Goal: Information Seeking & Learning: Learn about a topic

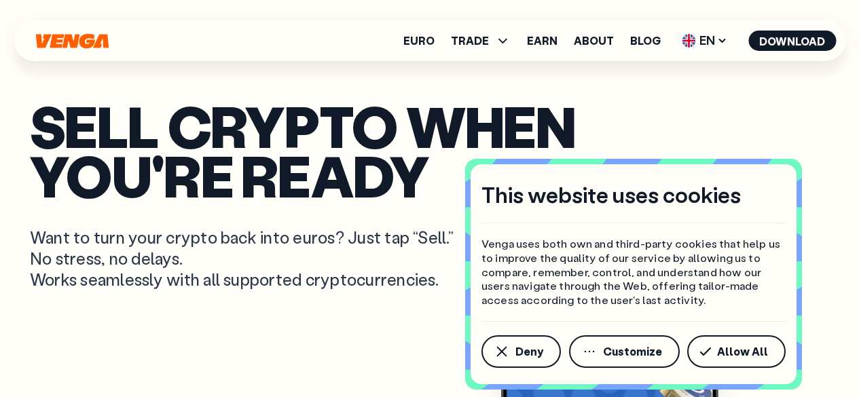
scroll to position [530, 0]
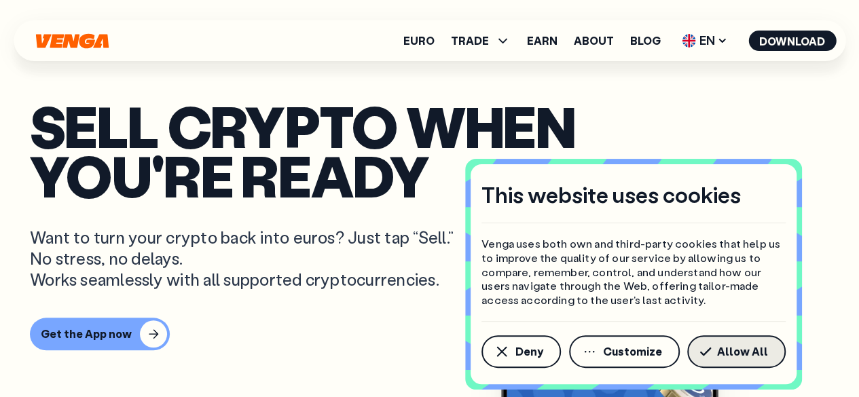
click at [762, 348] on span "Allow All" at bounding box center [742, 351] width 51 height 11
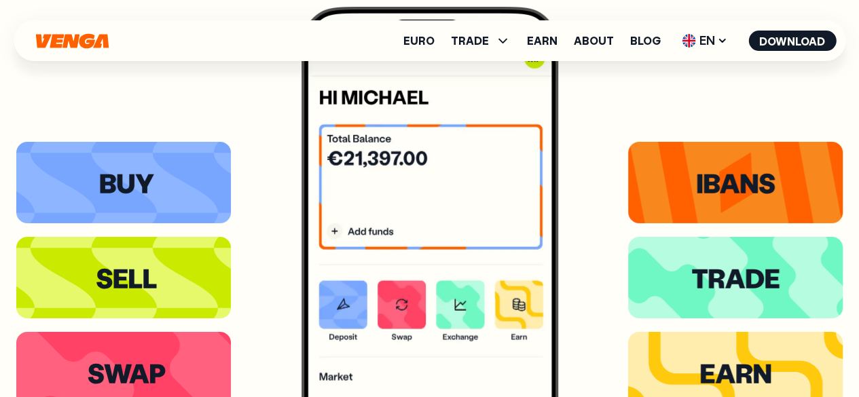
scroll to position [2247, 0]
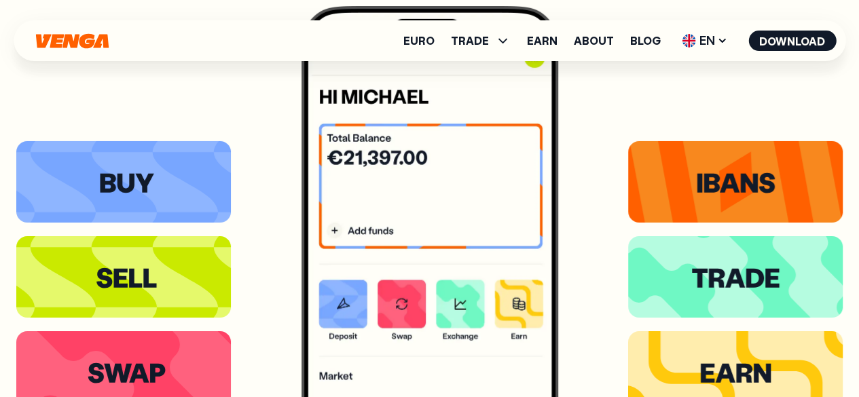
drag, startPoint x: 139, startPoint y: 299, endPoint x: 608, endPoint y: 98, distance: 509.8
click at [608, 98] on div at bounding box center [429, 277] width 826 height 542
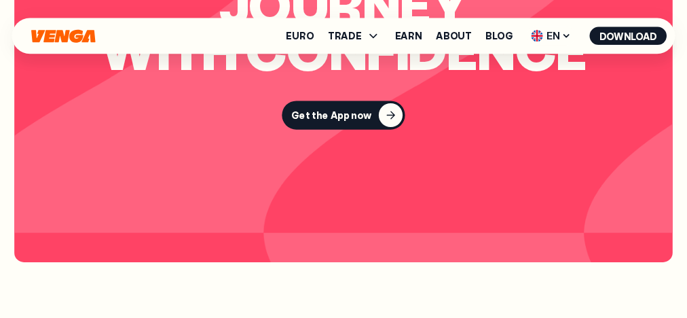
scroll to position [2247, 0]
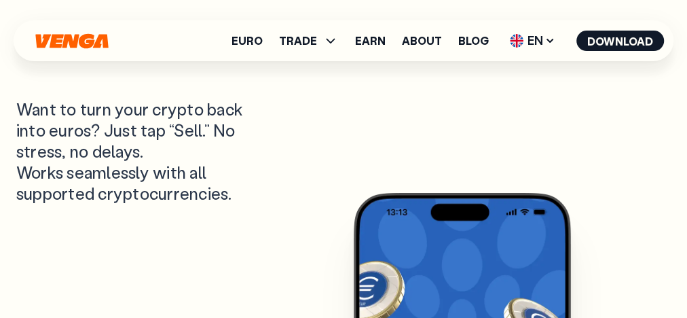
click at [559, 139] on div "Sell crypto when you're ready Want to turn your crypto back into euros? Just ta…" at bounding box center [343, 214] width 655 height 695
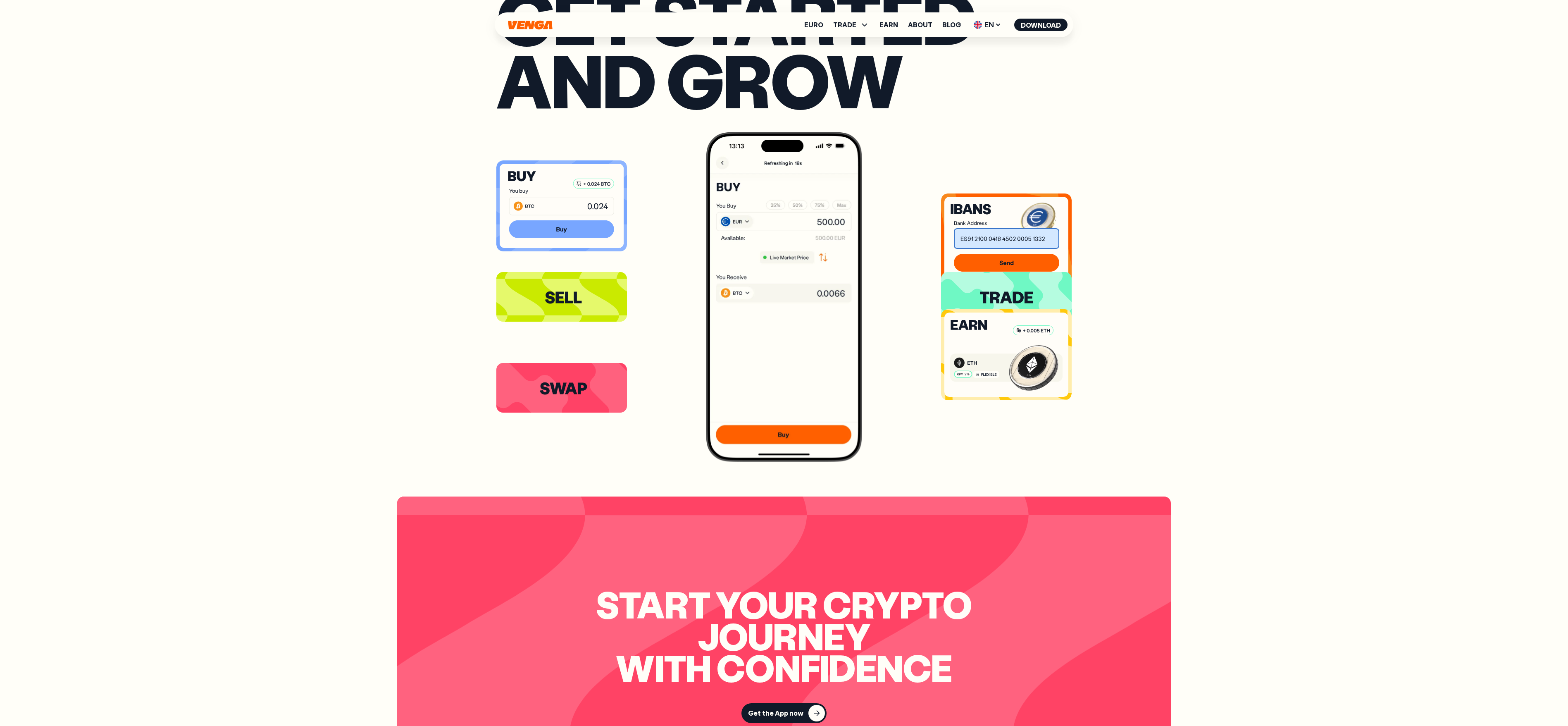
scroll to position [2631, 0]
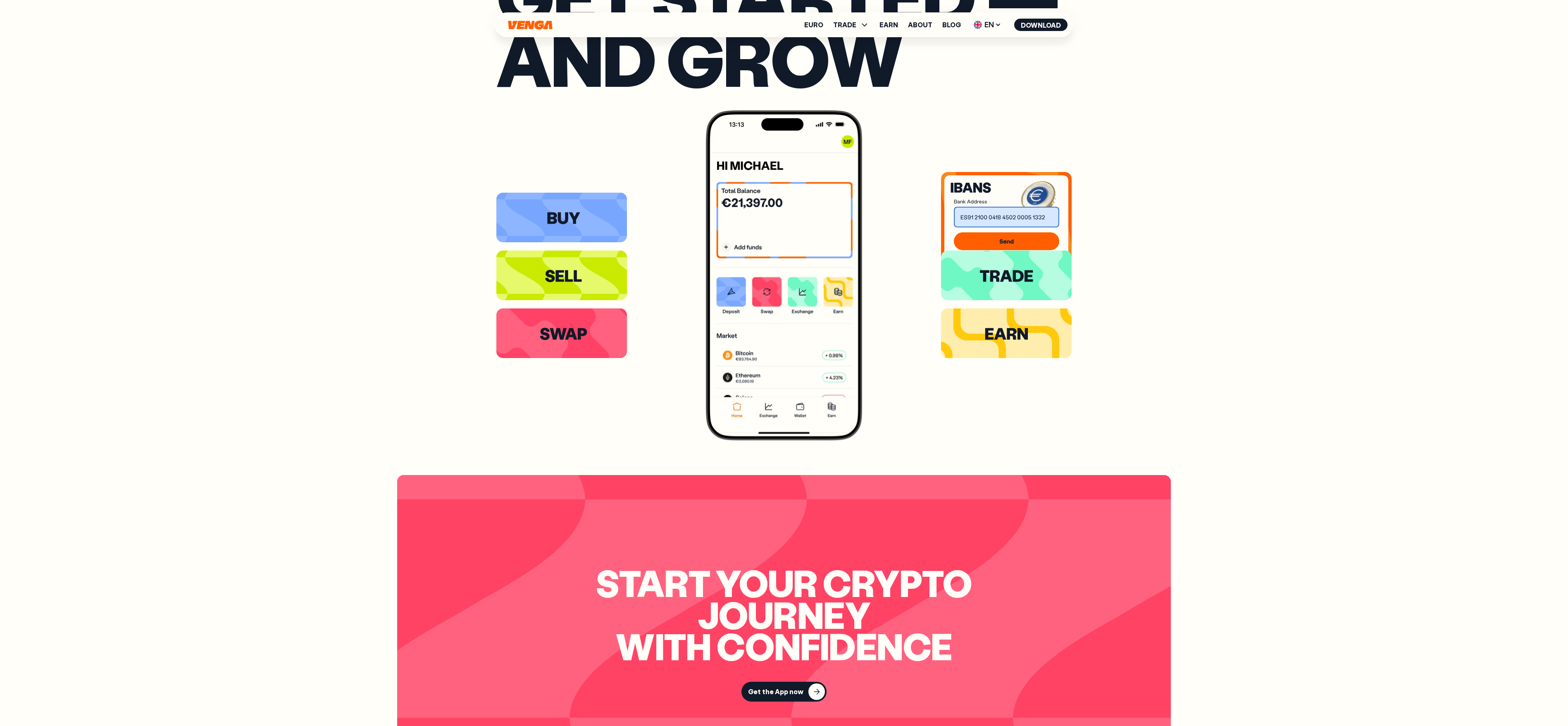
scroll to position [2651, 0]
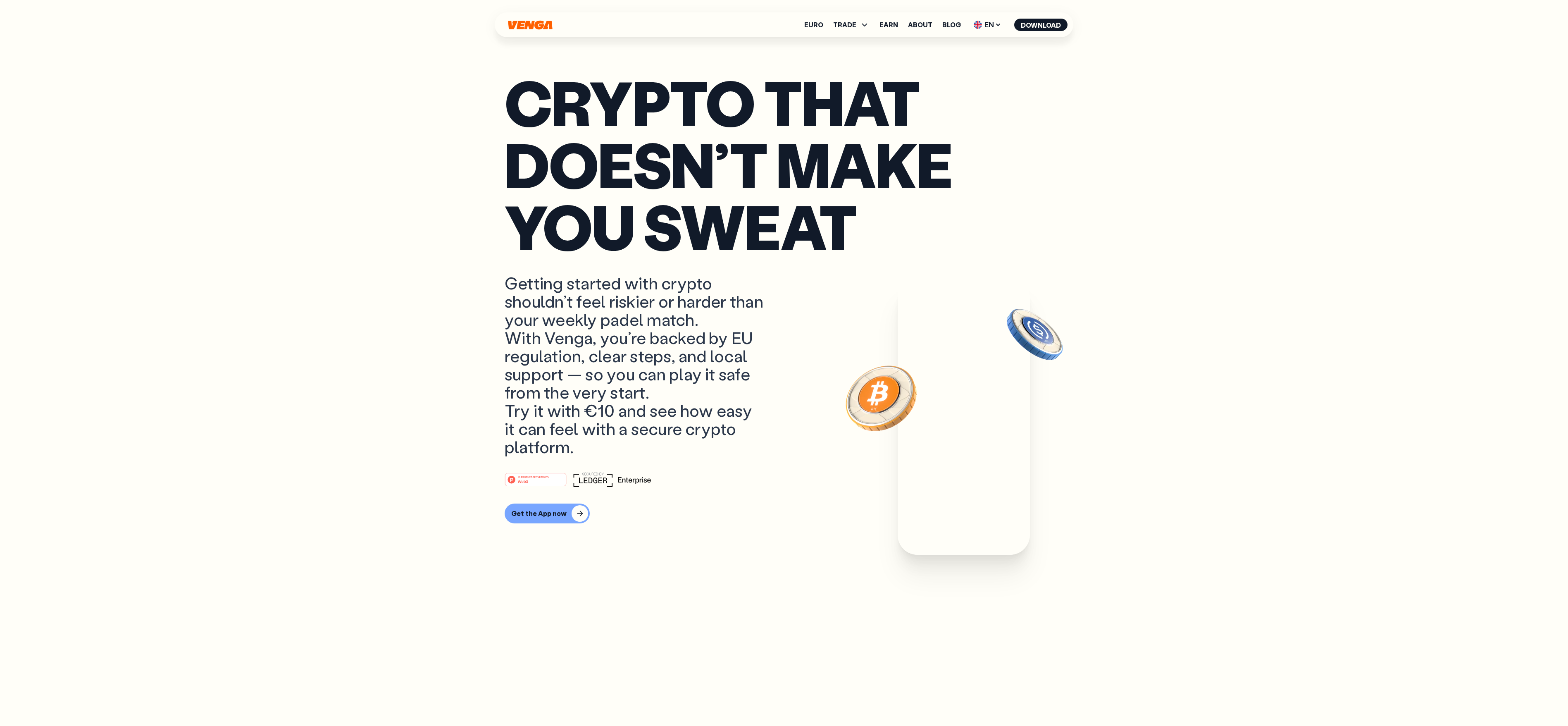
scroll to position [216, 0]
